Goal: Information Seeking & Learning: Learn about a topic

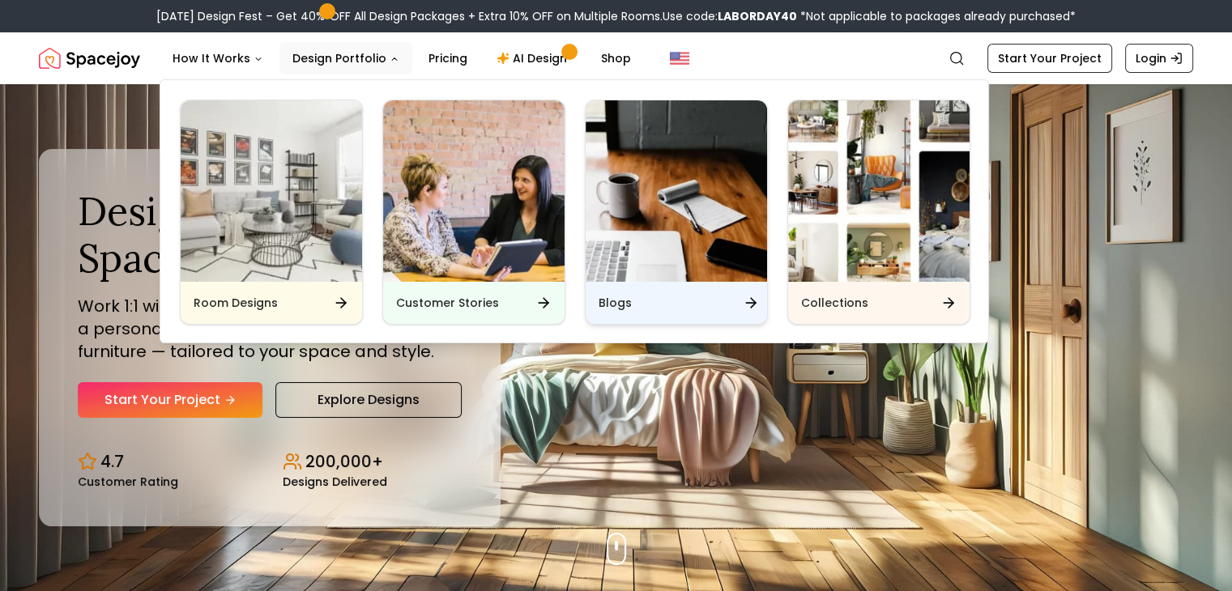
click at [688, 192] on img "Main" at bounding box center [676, 190] width 181 height 181
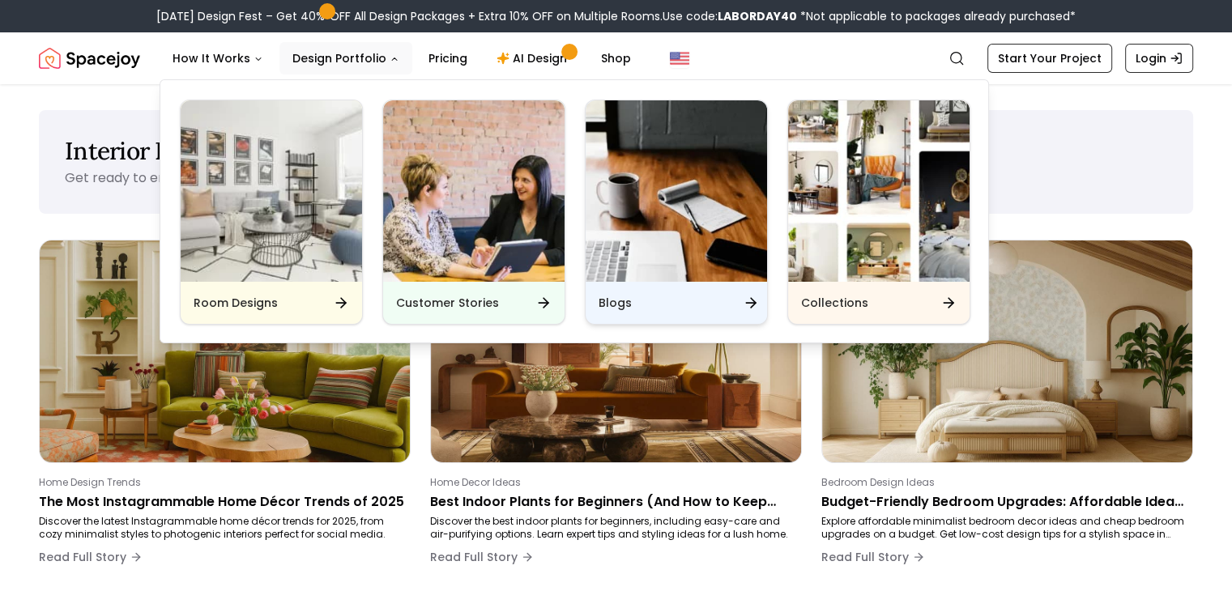
click at [643, 305] on div "Blogs" at bounding box center [676, 303] width 181 height 42
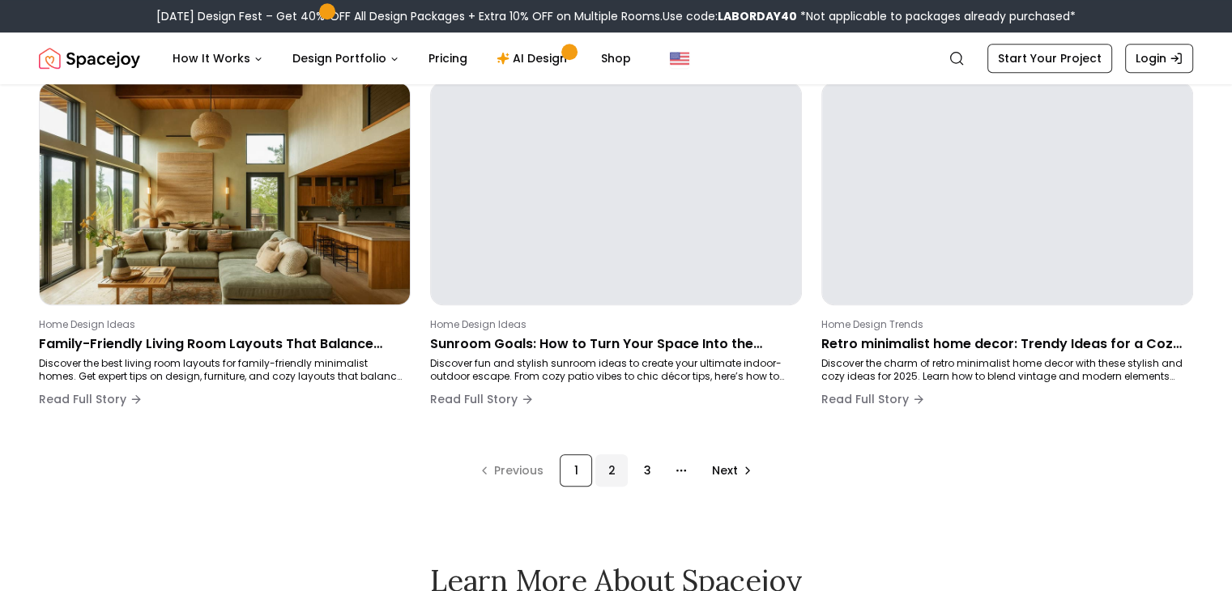
scroll to position [1249, 0]
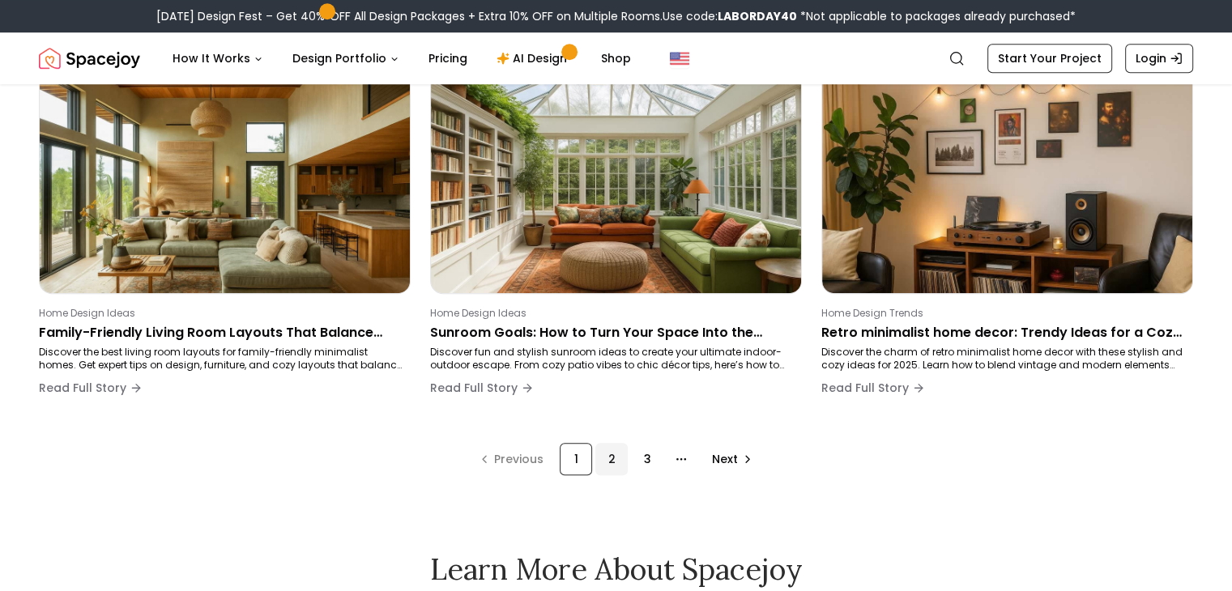
click at [619, 475] on div "2" at bounding box center [611, 459] width 32 height 32
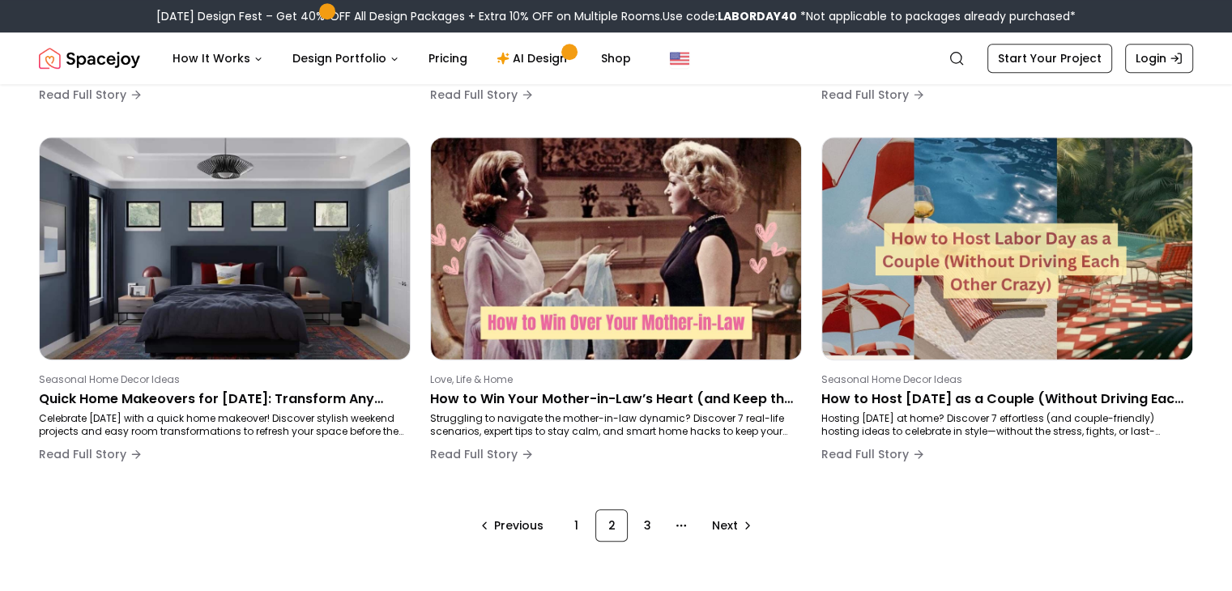
scroll to position [1186, 0]
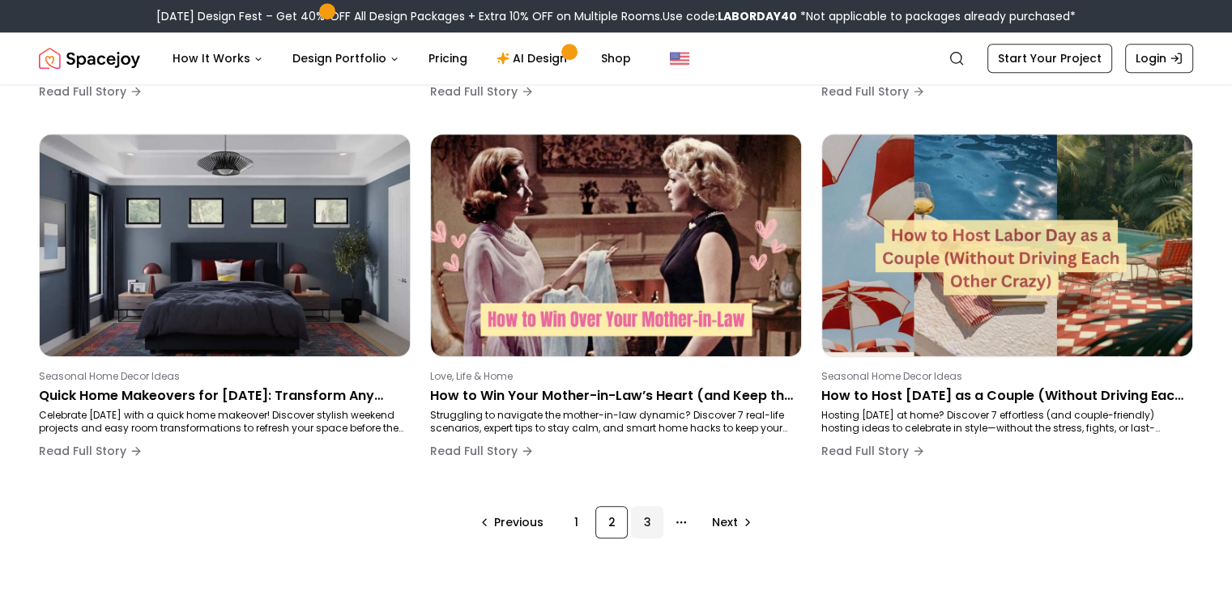
click at [654, 532] on div "3" at bounding box center [647, 522] width 32 height 32
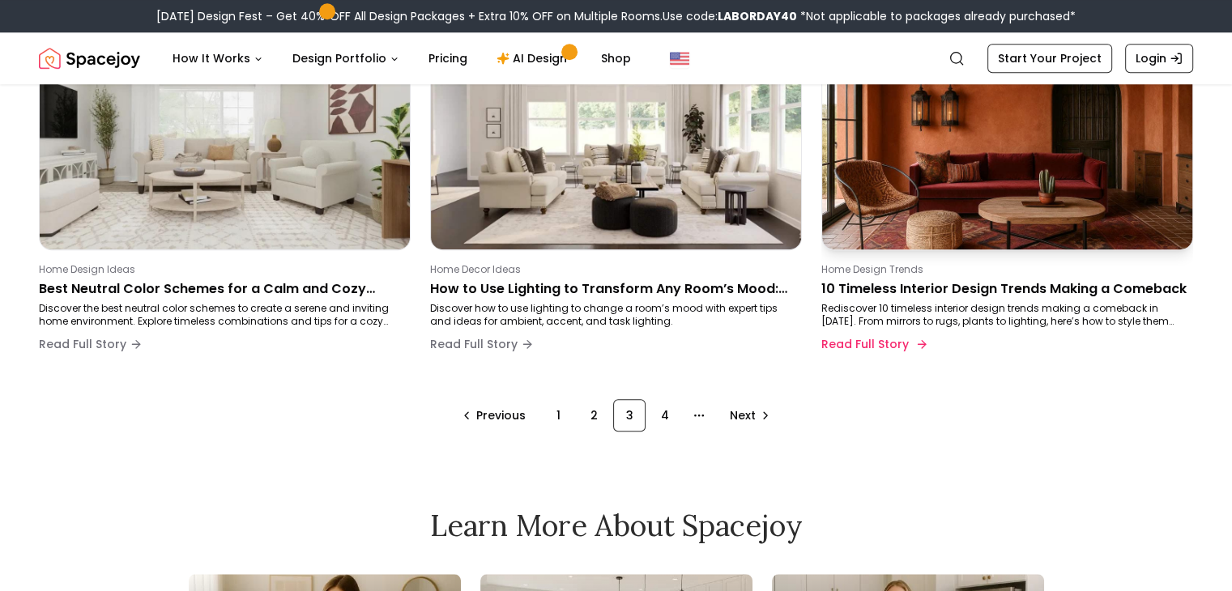
scroll to position [1299, 0]
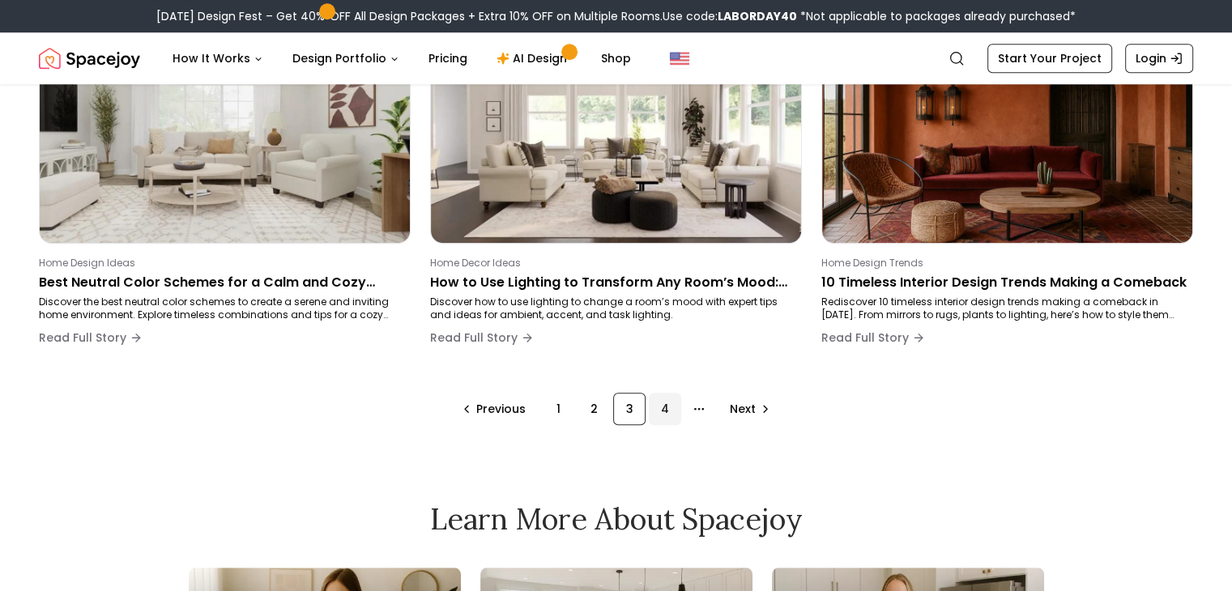
click at [671, 406] on div "4" at bounding box center [665, 409] width 32 height 32
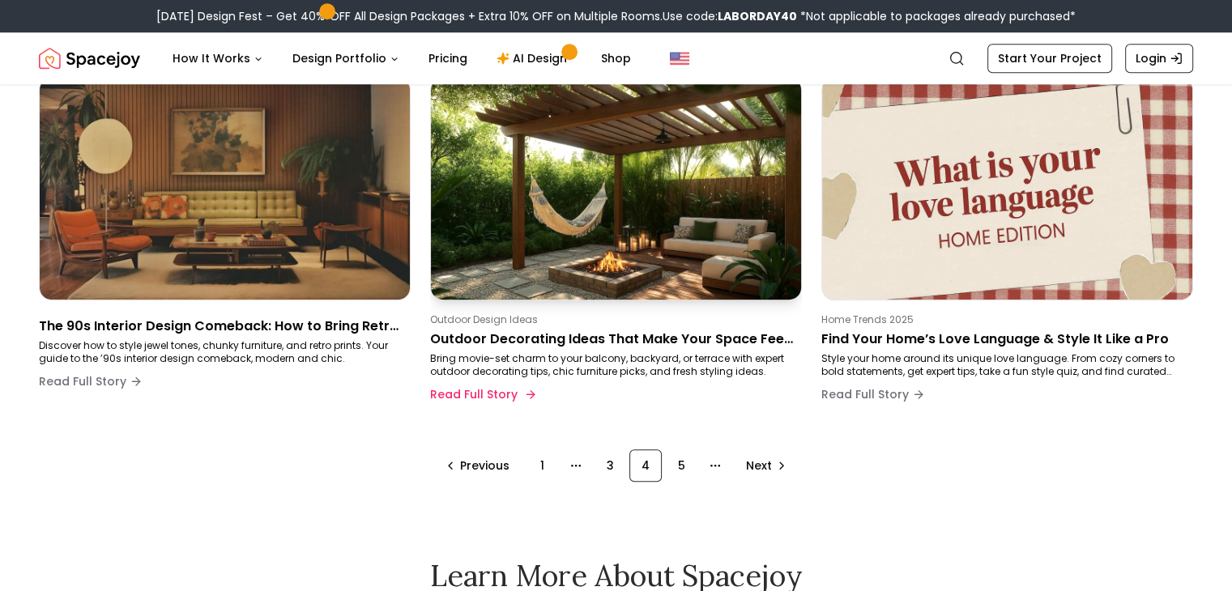
scroll to position [1238, 0]
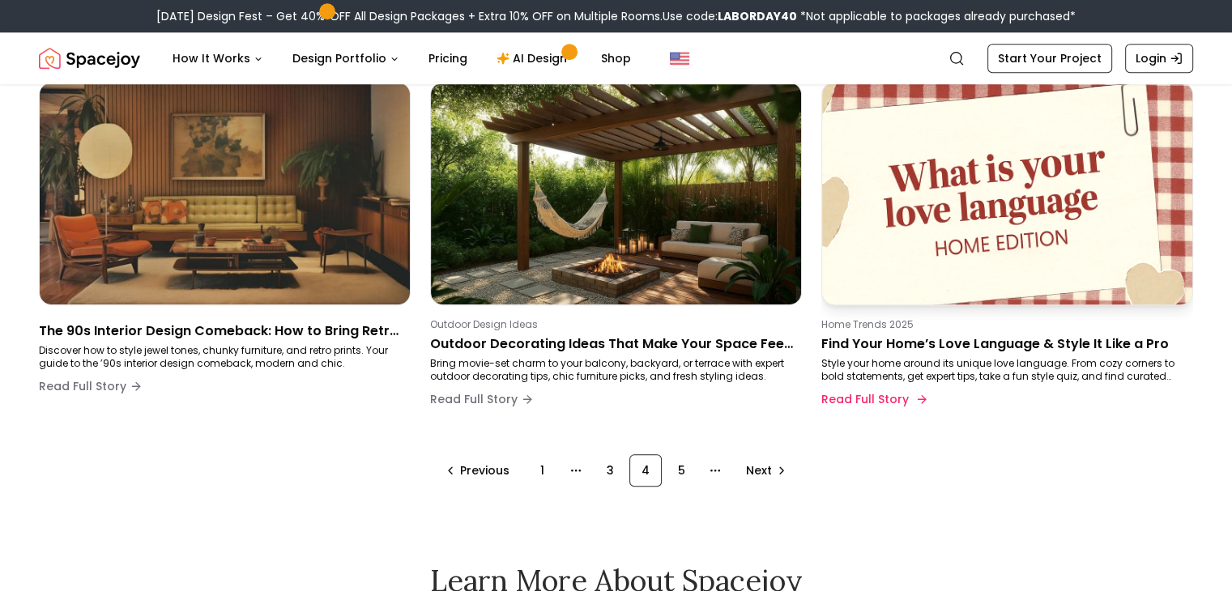
click at [978, 161] on img at bounding box center [1007, 193] width 389 height 233
